Goal: Task Accomplishment & Management: Use online tool/utility

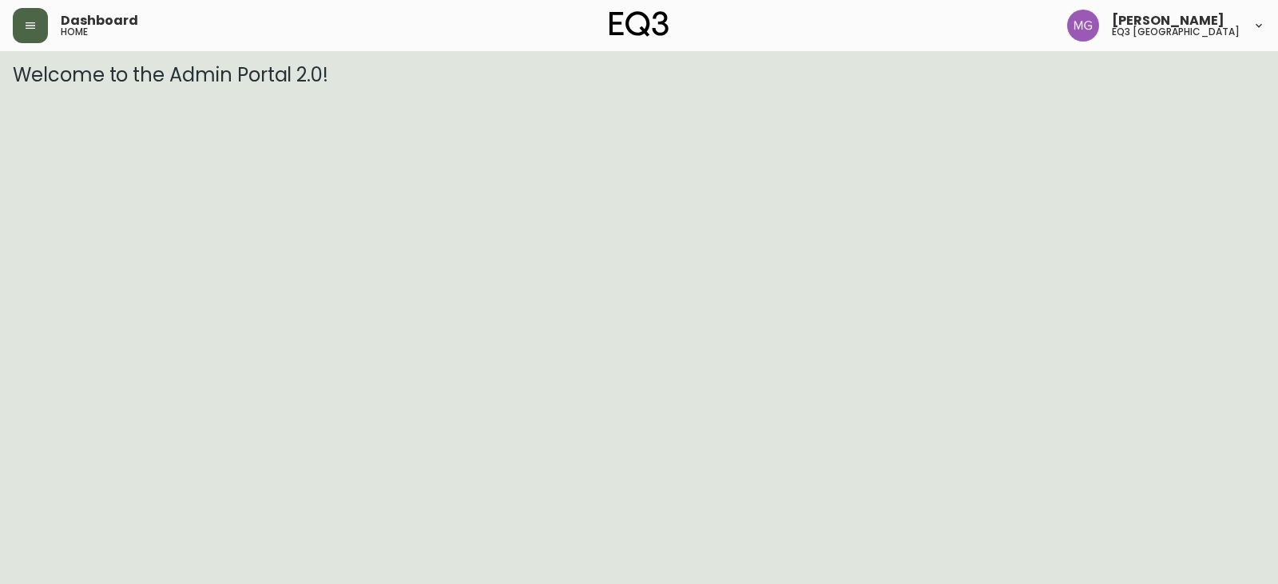
click at [18, 17] on button "button" at bounding box center [30, 25] width 35 height 35
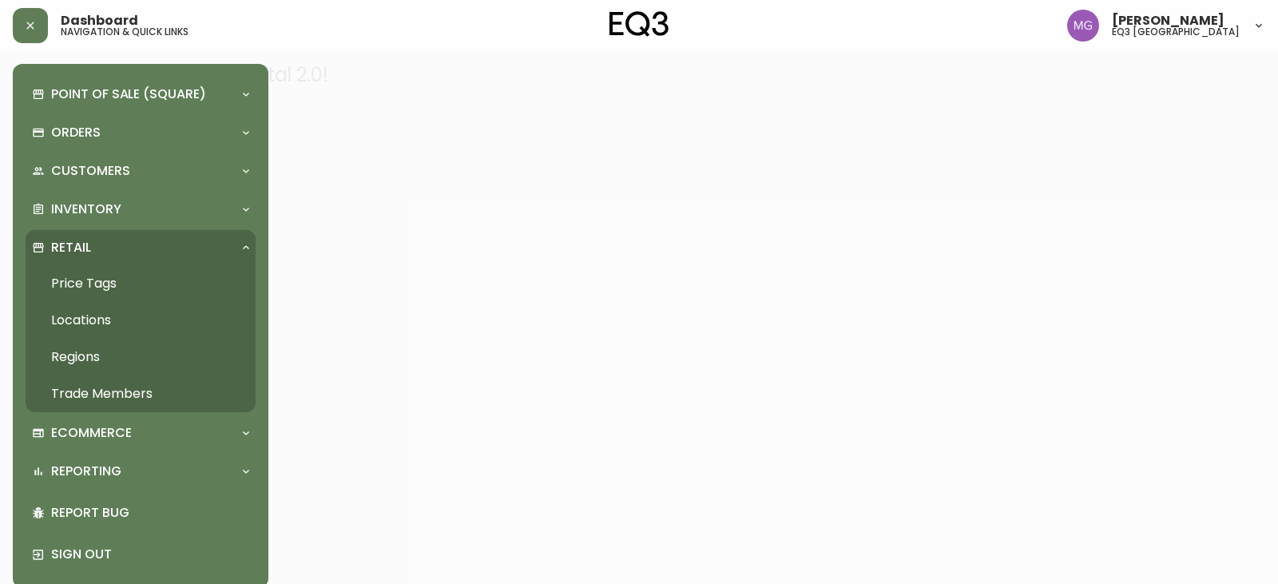
click at [85, 290] on link "Price Tags" at bounding box center [141, 283] width 230 height 37
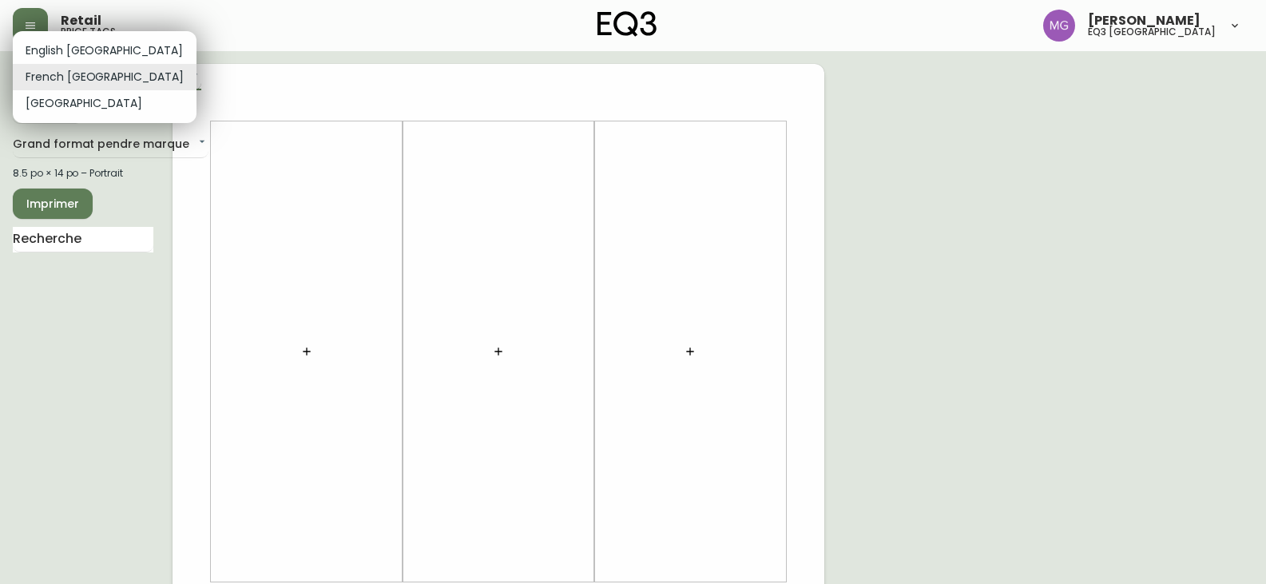
click at [79, 88] on body "Retail price tags [PERSON_NAME] eq3 [GEOGRAPHIC_DATA] [GEOGRAPHIC_DATA] fr_CA E…" at bounding box center [633, 569] width 1266 height 1138
click at [72, 44] on li "English [GEOGRAPHIC_DATA]" at bounding box center [105, 51] width 184 height 26
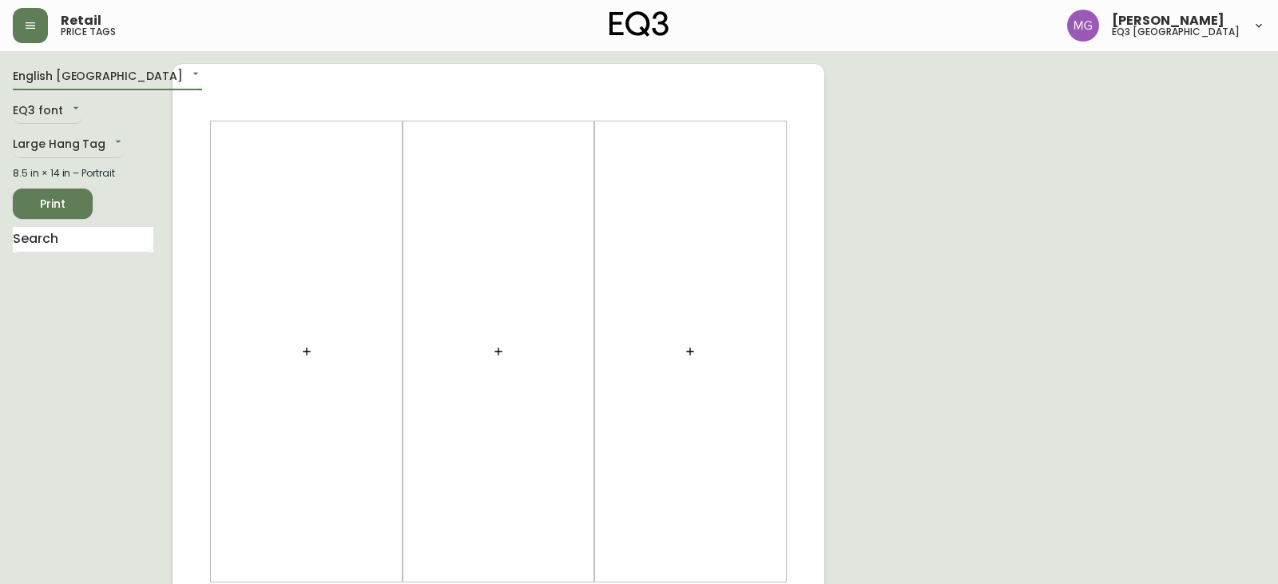
click at [63, 68] on li "English [GEOGRAPHIC_DATA]" at bounding box center [81, 62] width 137 height 15
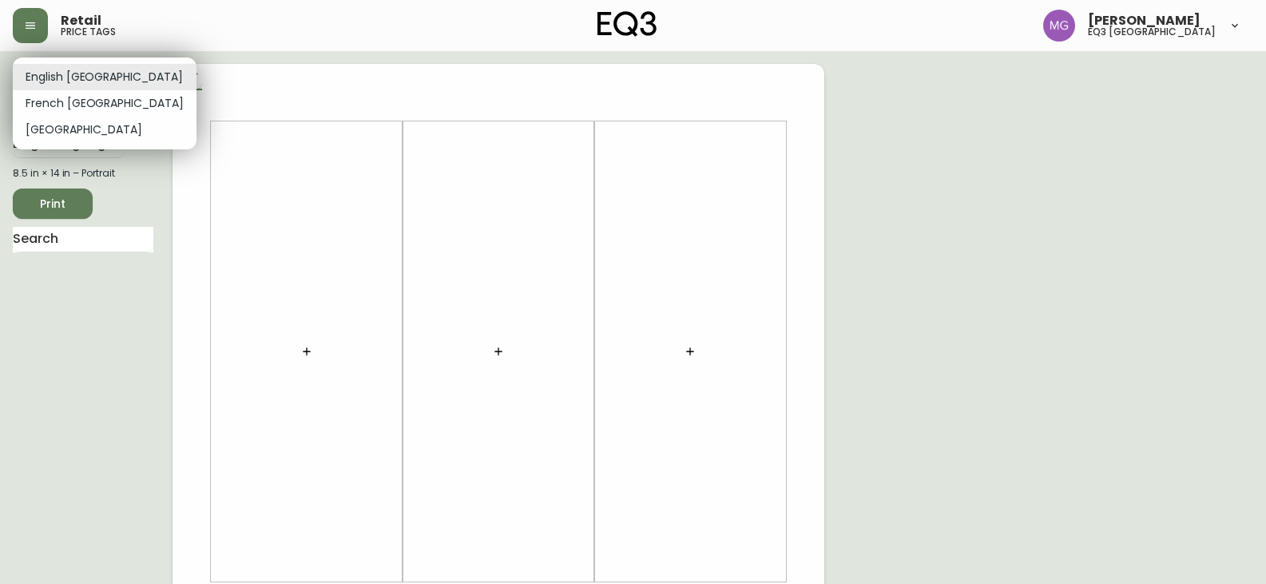
click at [57, 80] on body "Retail price tags [PERSON_NAME] eq3 [GEOGRAPHIC_DATA] English [GEOGRAPHIC_DATA]…" at bounding box center [633, 569] width 1266 height 1138
click at [57, 97] on li "French [GEOGRAPHIC_DATA]" at bounding box center [105, 103] width 184 height 26
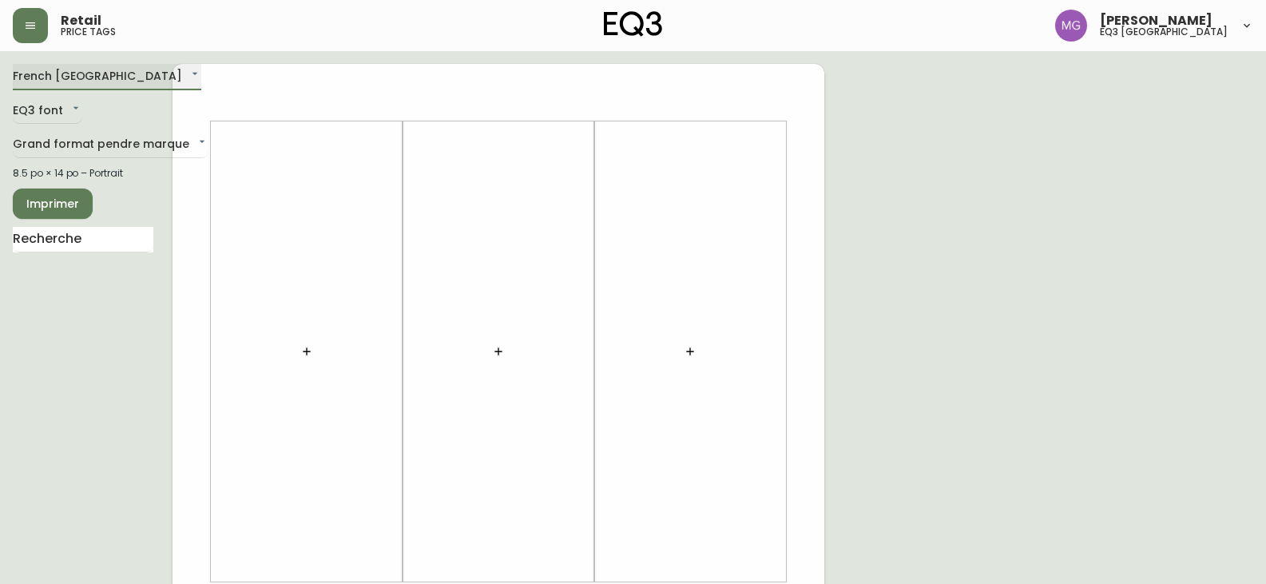
type input "fr_CA"
click at [48, 149] on body "Retail price tags [PERSON_NAME] eq3 [GEOGRAPHIC_DATA] [GEOGRAPHIC_DATA] fr_CA E…" at bounding box center [633, 569] width 1266 height 1138
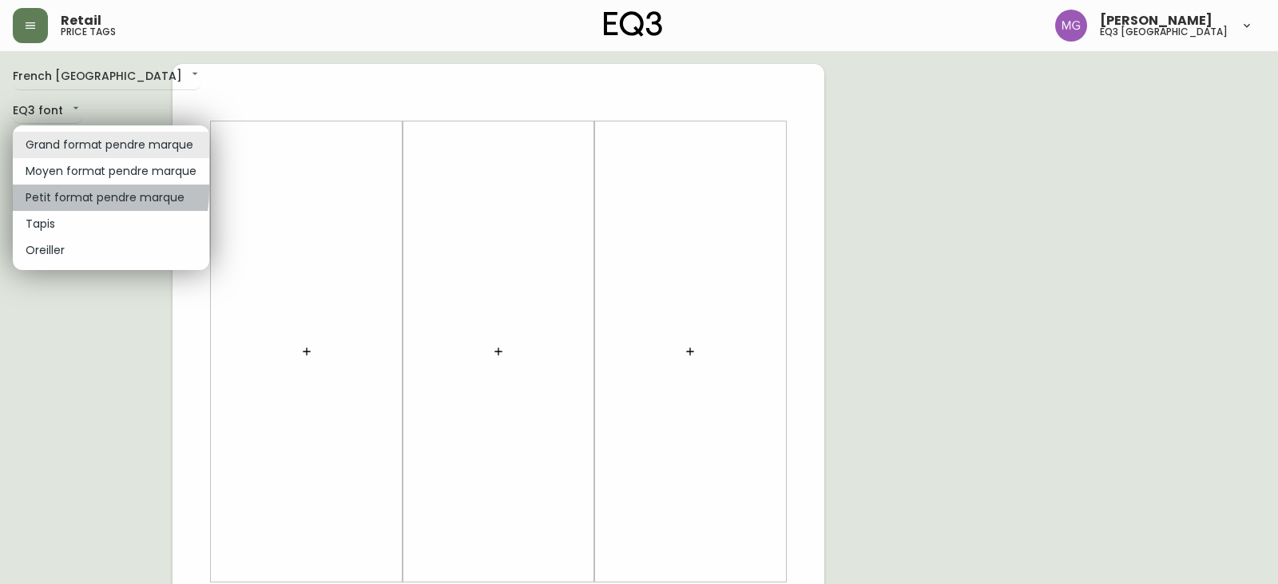
click at [53, 189] on li "Petit format pendre marque" at bounding box center [111, 198] width 197 height 26
type input "small"
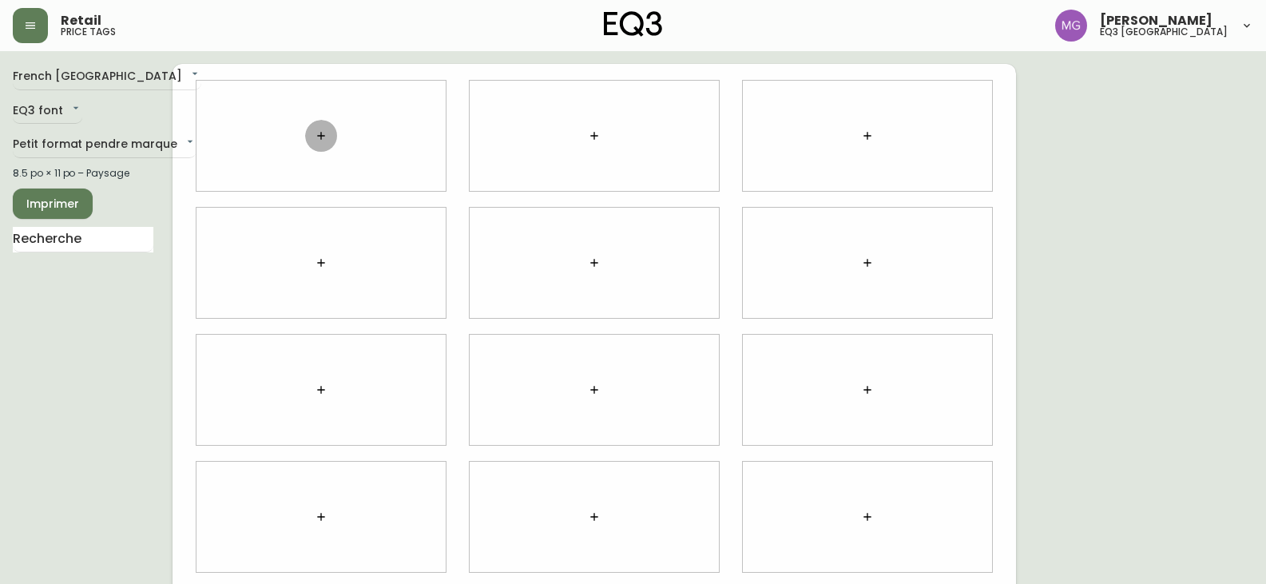
click at [323, 129] on icon "button" at bounding box center [321, 135] width 13 height 13
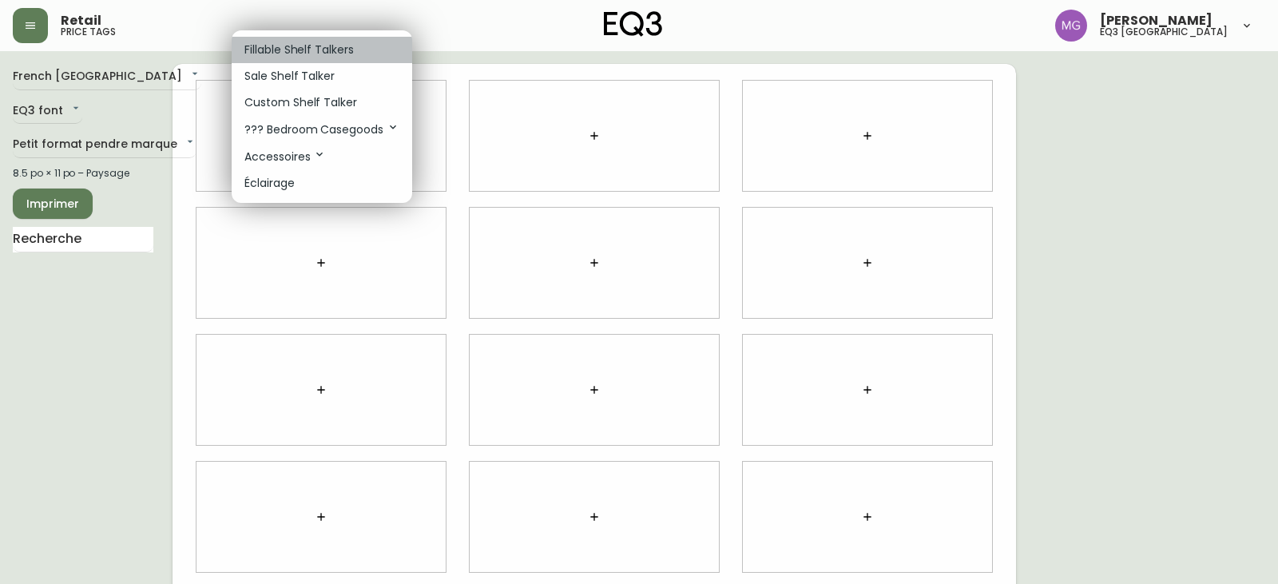
click at [283, 48] on p "Fillable Shelf Talkers" at bounding box center [299, 50] width 109 height 17
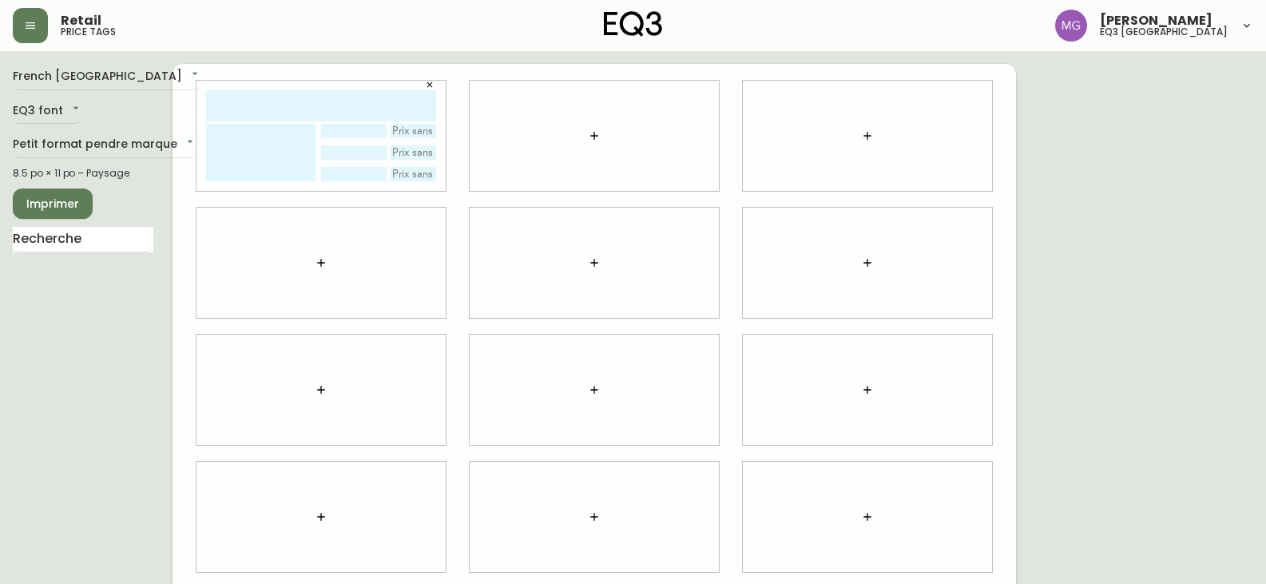
click at [256, 98] on input "text" at bounding box center [321, 105] width 230 height 31
type input "noir"
click at [275, 126] on textarea at bounding box center [260, 153] width 109 height 58
type textarea "c"
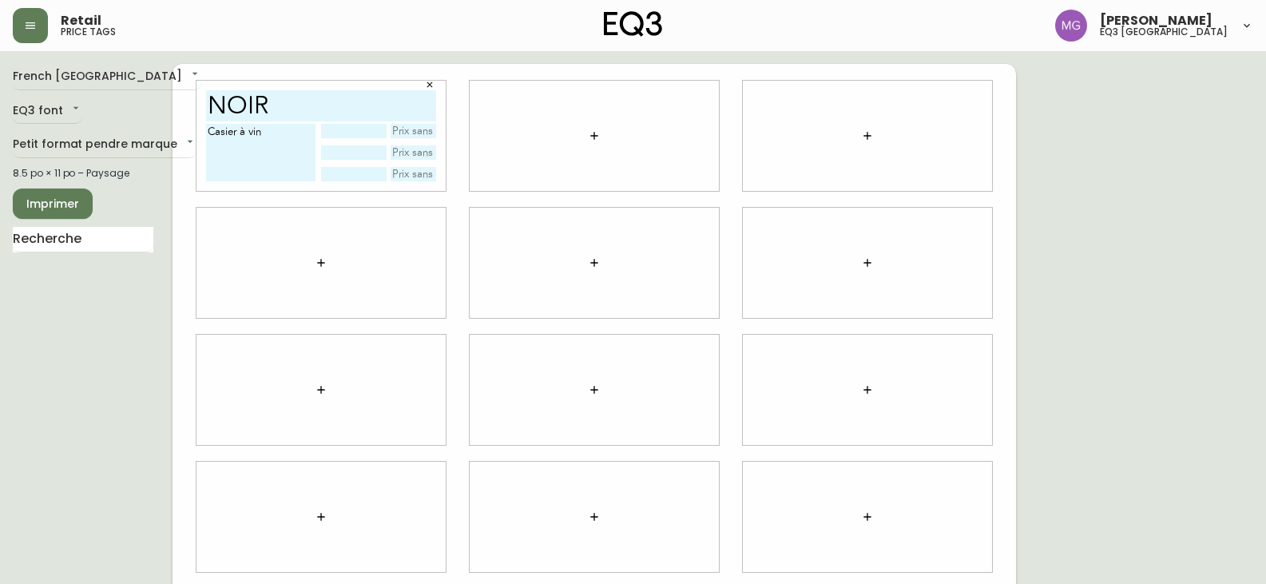
type textarea "Casier à vin"
click at [405, 172] on input "text" at bounding box center [414, 174] width 46 height 14
type input "49,99$"
click at [364, 172] on input "text" at bounding box center [353, 174] width 65 height 14
type input "rouge"
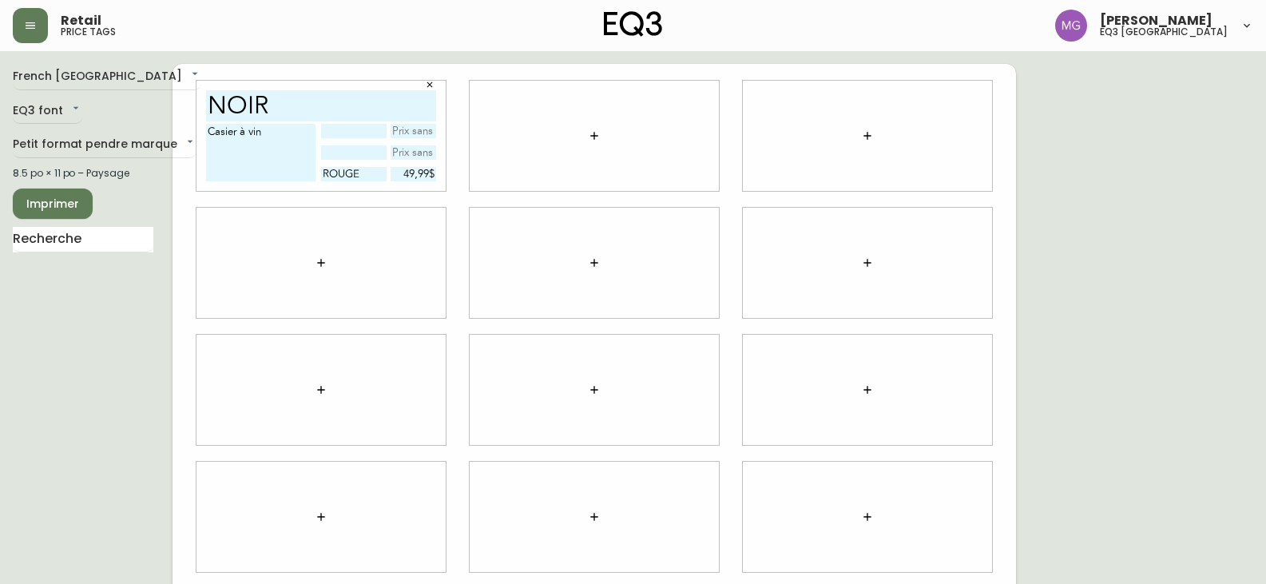
click at [1060, 143] on div "French Canada fr_CA EQ3 font EQ3 Petit format pendre marque small 8.5 po × 11 p…" at bounding box center [633, 390] width 1241 height 652
click at [35, 207] on span "Imprimer" at bounding box center [53, 204] width 54 height 20
